Goal: Entertainment & Leisure: Consume media (video, audio)

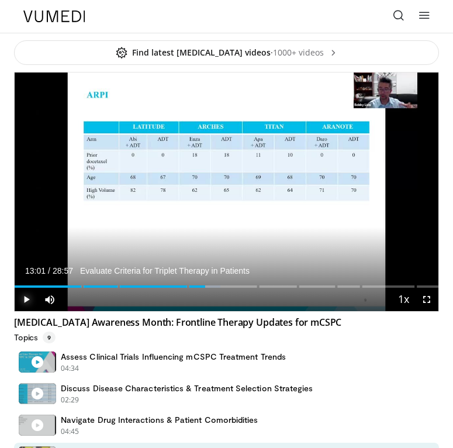
click at [23, 292] on span "Video Player" at bounding box center [26, 299] width 23 height 23
click at [426, 297] on span "Video Player" at bounding box center [426, 299] width 23 height 23
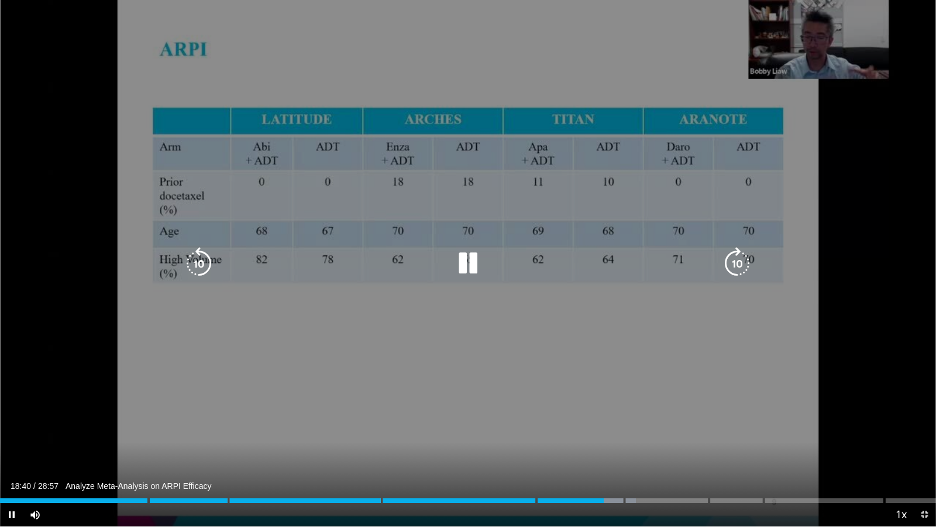
click at [453, 266] on icon "Video Player" at bounding box center [468, 263] width 33 height 33
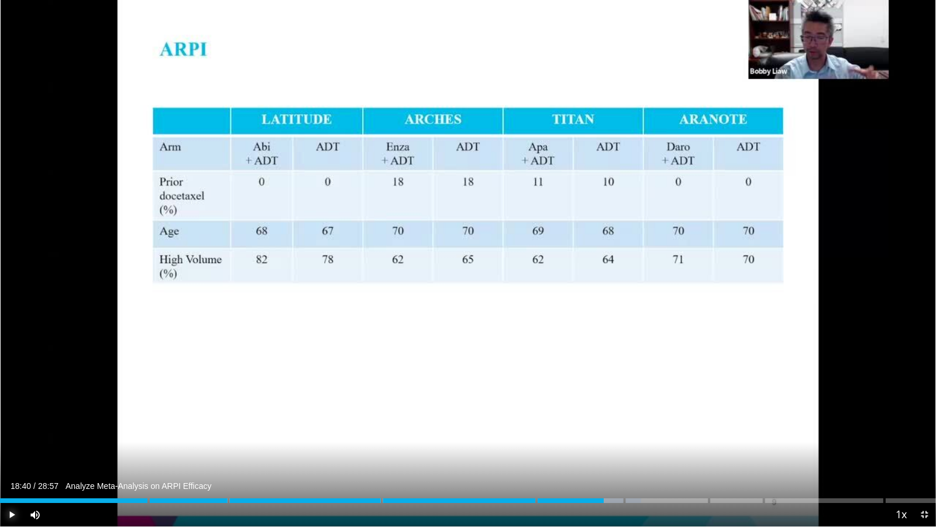
click at [11, 448] on span "Video Player" at bounding box center [11, 514] width 23 height 23
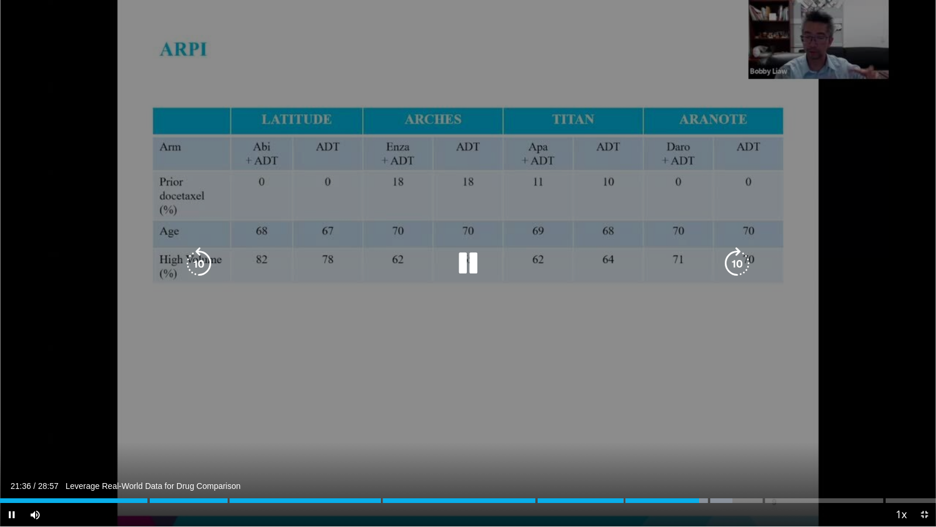
click at [453, 263] on icon "Video Player" at bounding box center [468, 263] width 33 height 33
click at [453, 266] on icon "Video Player" at bounding box center [468, 263] width 33 height 33
click at [453, 270] on icon "Video Player" at bounding box center [468, 263] width 33 height 33
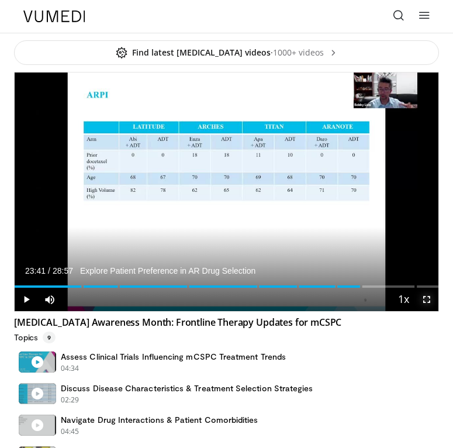
drag, startPoint x: 422, startPoint y: 300, endPoint x: 640, endPoint y: 412, distance: 245.4
click at [426, 308] on span "Video Player" at bounding box center [426, 299] width 23 height 23
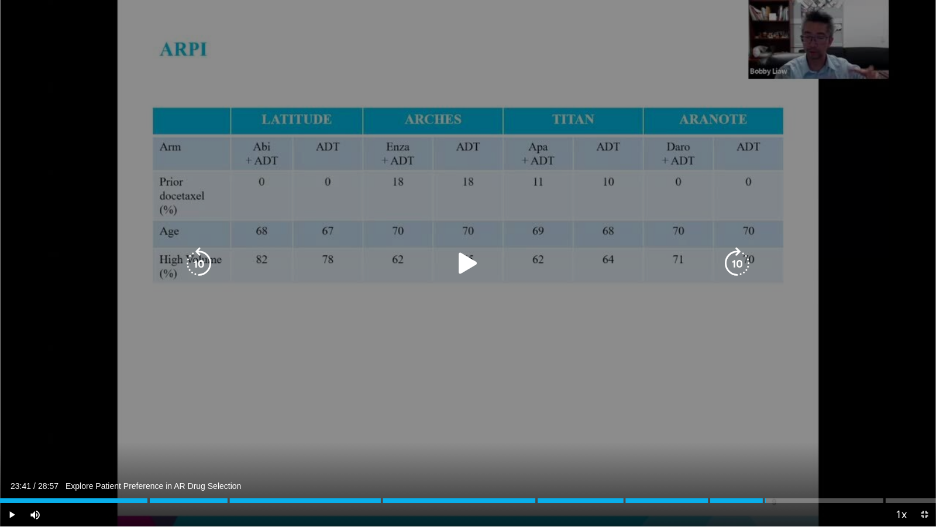
click at [453, 262] on icon "Video Player" at bounding box center [468, 263] width 33 height 33
click at [452, 280] on div "10 seconds Tap to unmute" at bounding box center [468, 263] width 936 height 526
click at [453, 262] on icon "Video Player" at bounding box center [468, 263] width 33 height 33
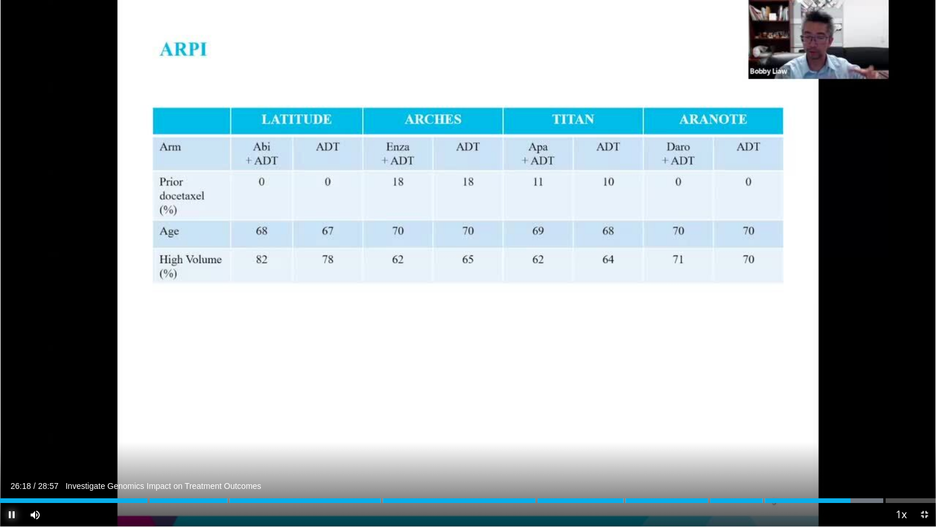
click at [6, 448] on span "Video Player" at bounding box center [11, 514] width 23 height 23
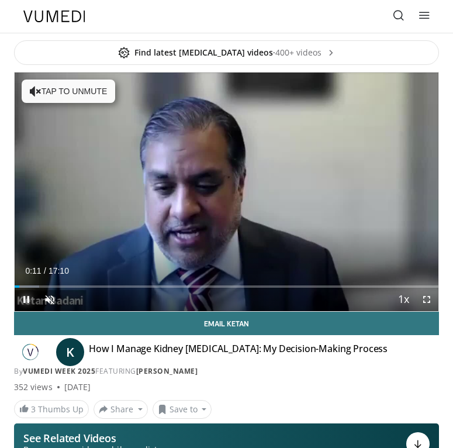
click at [20, 298] on span "Video Player" at bounding box center [26, 299] width 23 height 23
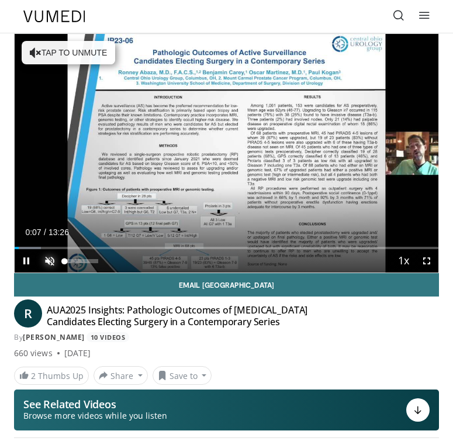
click at [56, 257] on span "Video Player" at bounding box center [49, 260] width 23 height 23
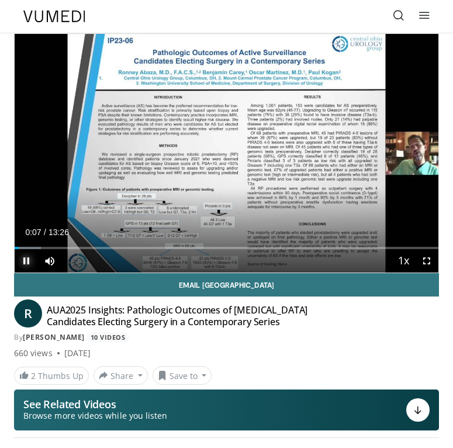
click at [27, 266] on span "Video Player" at bounding box center [26, 260] width 23 height 23
